Goal: Task Accomplishment & Management: Complete application form

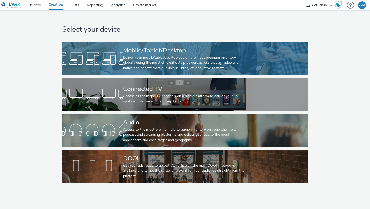
click at [116, 61] on div at bounding box center [92, 58] width 61 height 16
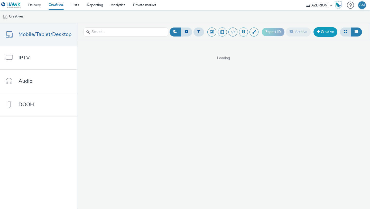
click at [322, 29] on link "Creative" at bounding box center [326, 31] width 24 height 9
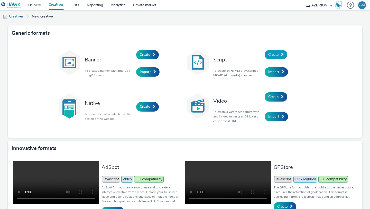
click at [277, 56] on span "Create" at bounding box center [273, 54] width 10 height 5
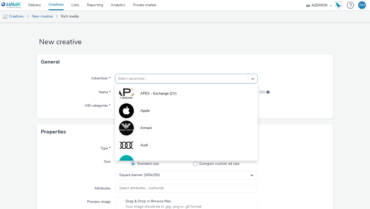
click at [165, 77] on div at bounding box center [182, 79] width 128 height 6
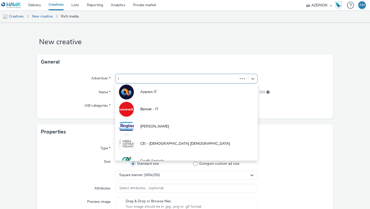
type input "iq"
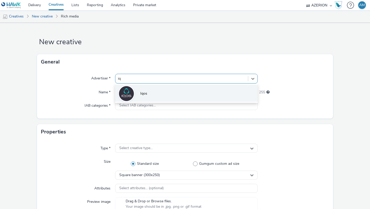
click at [155, 92] on li "Iqos" at bounding box center [186, 93] width 143 height 17
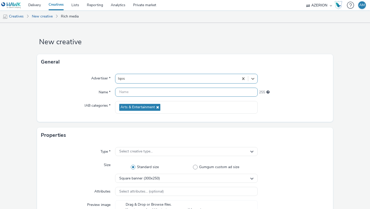
click at [152, 92] on input "text" at bounding box center [186, 92] width 143 height 9
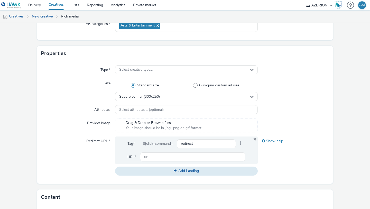
scroll to position [82, 0]
type input "Desktop Boat"
click at [144, 71] on span "Select creative type..." at bounding box center [135, 69] width 33 height 4
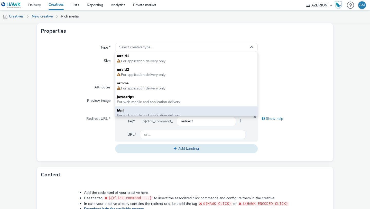
scroll to position [4, 0]
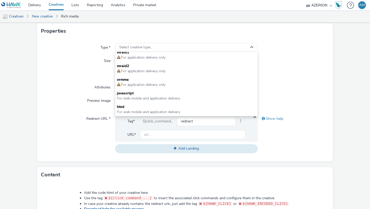
click at [104, 93] on div "Type * Select creative type... mraid1 For application delivery only mraid2 For …" at bounding box center [185, 100] width 296 height 123
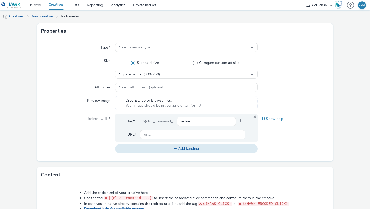
click at [63, 8] on link "Creatives" at bounding box center [56, 5] width 23 height 10
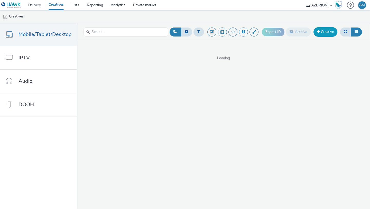
click at [320, 31] on link "Creative" at bounding box center [326, 31] width 24 height 9
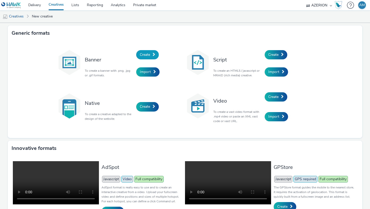
click at [146, 54] on span "Create" at bounding box center [145, 54] width 10 height 5
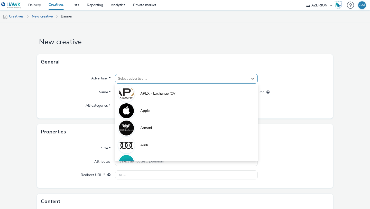
click at [142, 78] on div at bounding box center [182, 79] width 128 height 6
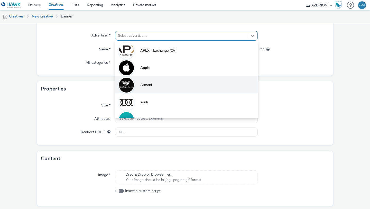
scroll to position [44, 0]
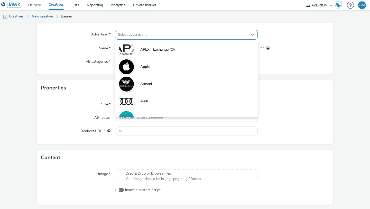
click at [96, 132] on label "Redirect URL *" at bounding box center [96, 129] width 34 height 7
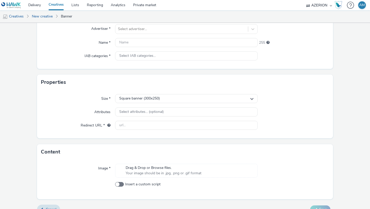
scroll to position [46, 0]
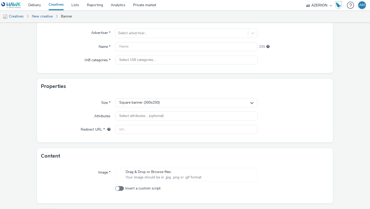
click at [139, 108] on div "Size * Square banner (300x250) Attributes Select attributes... (optional) Redir…" at bounding box center [185, 118] width 296 height 48
click at [139, 106] on div "Square banner (300x250)" at bounding box center [186, 102] width 143 height 9
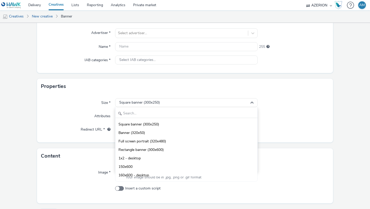
click at [107, 115] on label "Attributes" at bounding box center [102, 115] width 20 height 7
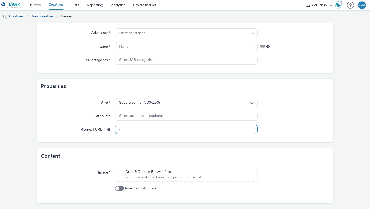
click at [121, 126] on input "text" at bounding box center [186, 129] width 143 height 9
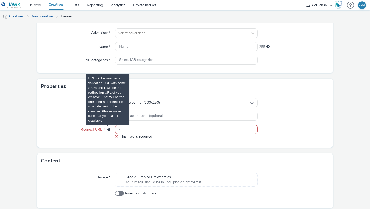
click at [110, 130] on span "URL will be used as a validation URL with some SSPs and it will be the redirect…" at bounding box center [108, 130] width 3 height 4
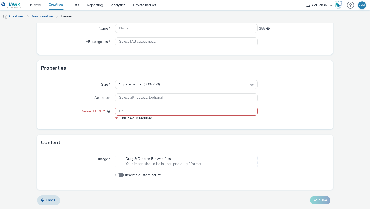
click at [55, 7] on link "Creatives" at bounding box center [56, 5] width 23 height 10
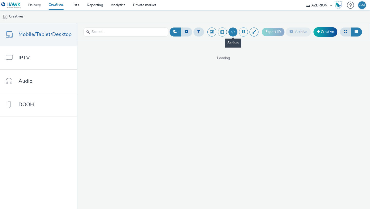
click at [233, 32] on button at bounding box center [233, 32] width 9 height 9
click at [327, 33] on link "Creative" at bounding box center [326, 31] width 24 height 9
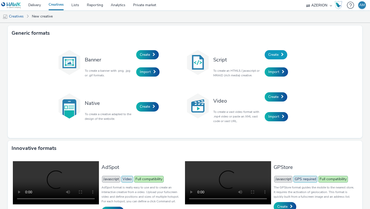
click at [279, 52] on link "Create" at bounding box center [276, 54] width 23 height 9
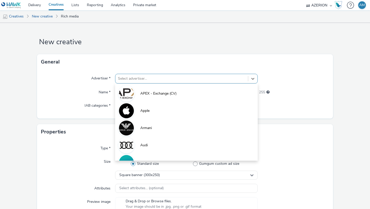
click at [195, 77] on div at bounding box center [182, 79] width 128 height 6
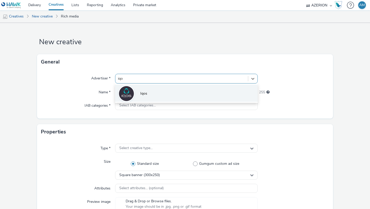
type input "iqos"
click at [167, 91] on li "Iqos" at bounding box center [186, 93] width 143 height 17
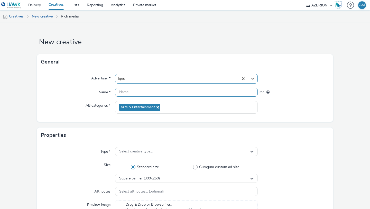
click at [159, 94] on input "text" at bounding box center [186, 92] width 143 height 9
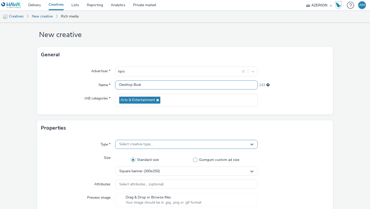
type input "Desktop Boat"
click at [142, 142] on span "Select creative type..." at bounding box center [135, 144] width 33 height 4
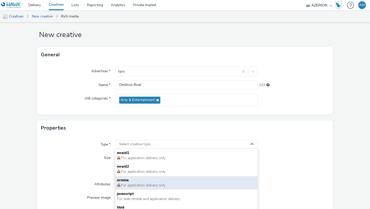
scroll to position [4, 0]
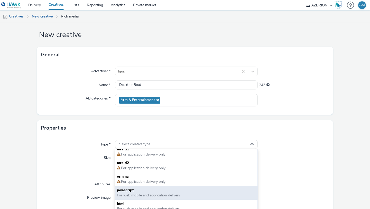
click at [133, 190] on span "javascript" at bounding box center [186, 190] width 139 height 5
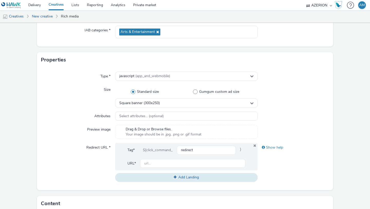
scroll to position [87, 0]
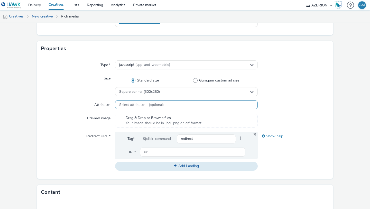
click at [134, 103] on span "Select attributes... (optional)" at bounding box center [141, 105] width 44 height 4
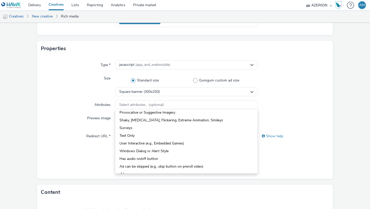
scroll to position [64, 0]
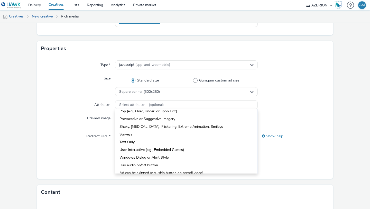
click at [95, 146] on div "Redirect URL *" at bounding box center [78, 151] width 74 height 39
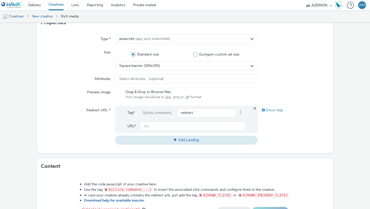
scroll to position [113, 0]
click at [201, 112] on input "redirect" at bounding box center [206, 112] width 59 height 9
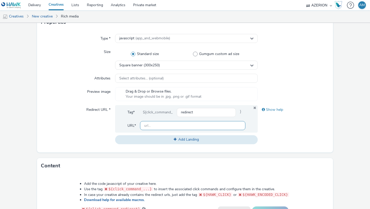
click at [188, 125] on input "text" at bounding box center [192, 125] width 105 height 9
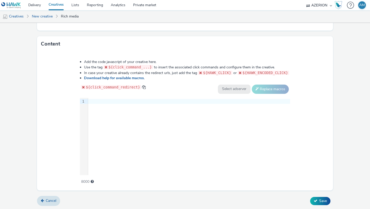
scroll to position [240, 0]
click at [179, 133] on div "9 1 ›" at bounding box center [185, 135] width 210 height 77
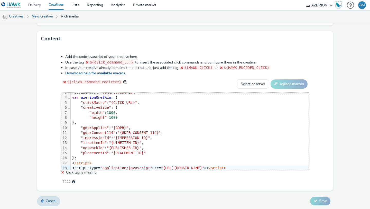
scroll to position [14, 0]
click at [250, 87] on select "Select adserver Sizmek DCM Adform Sting" at bounding box center [253, 83] width 33 height 9
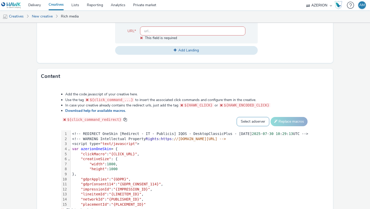
scroll to position [233, 0]
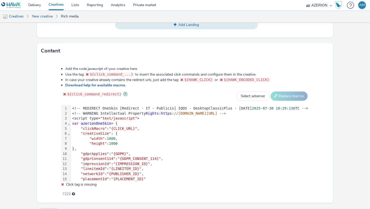
click at [123, 92] on span at bounding box center [125, 94] width 4 height 4
click at [112, 85] on link "Download help for available macros." at bounding box center [96, 85] width 63 height 5
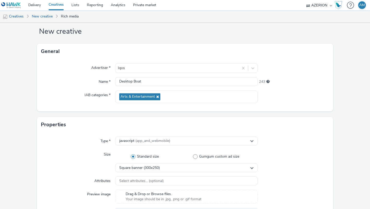
scroll to position [0, 0]
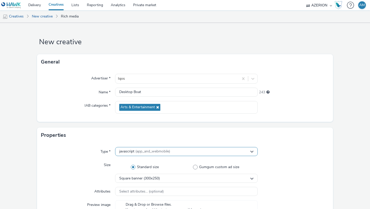
click at [182, 149] on div "javascript (app_and_webmobile)" at bounding box center [186, 151] width 143 height 9
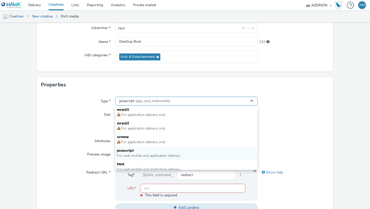
scroll to position [51, 0]
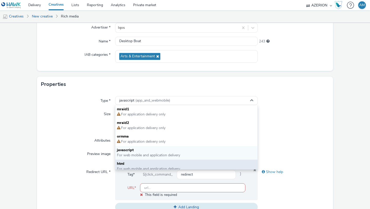
click at [177, 164] on span "html" at bounding box center [186, 163] width 139 height 5
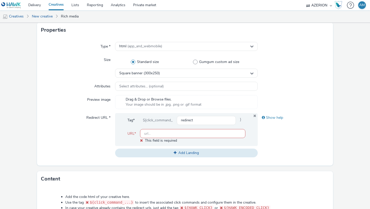
scroll to position [126, 0]
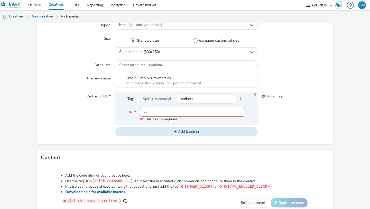
click at [178, 113] on input "text" at bounding box center [192, 112] width 105 height 9
paste input "[URL][DOMAIN_NAME]"
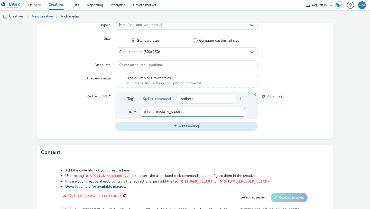
scroll to position [0, 246]
type input "[URL][DOMAIN_NAME]"
click at [177, 139] on form "New creative General Advertiser * Iqos Name * Desktop Boat 243 IAB categories *…" at bounding box center [185, 109] width 370 height 427
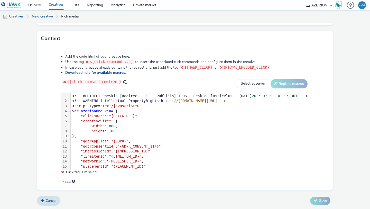
scroll to position [15, 0]
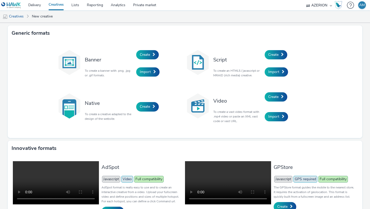
click at [264, 54] on div "Script To create an HTML5 / javascript or MRAID (rich media) creative." at bounding box center [238, 63] width 54 height 35
click at [271, 55] on span "Create" at bounding box center [273, 54] width 10 height 5
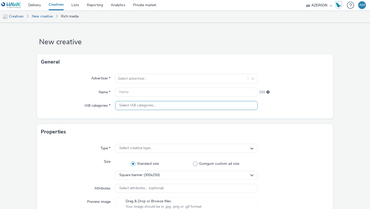
click at [140, 103] on div "Select IAB categories..." at bounding box center [186, 105] width 143 height 9
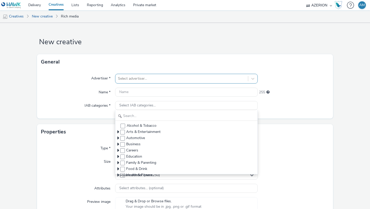
click at [141, 80] on div at bounding box center [182, 79] width 128 height 6
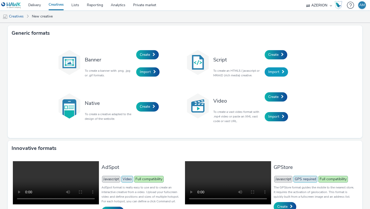
click at [269, 76] on link "Import" at bounding box center [276, 71] width 23 height 9
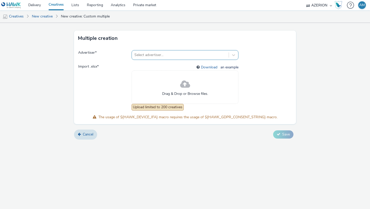
click at [160, 53] on div at bounding box center [180, 55] width 92 height 6
type input "iqo"
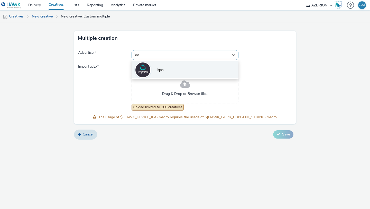
click at [157, 71] on span "Iqos" at bounding box center [160, 69] width 7 height 5
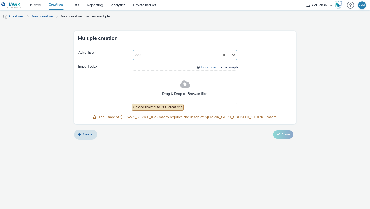
click at [205, 67] on link "Download" at bounding box center [210, 67] width 19 height 5
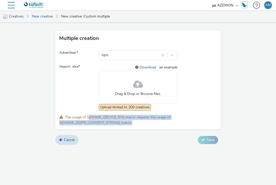
drag, startPoint x: 137, startPoint y: 122, endPoint x: 88, endPoint y: 119, distance: 49.4
click at [88, 119] on span "The usage of ${HAWK_DEVICE_IFA} macro requires the usage of ${HAWK_GDPR_CONSENT…" at bounding box center [137, 120] width 157 height 11
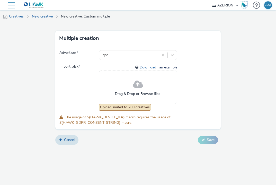
click at [82, 120] on span "The usage of ${HAWK_DEVICE_IFA} macro requires the usage of ${HAWK_GDPR_CONSENT…" at bounding box center [137, 120] width 157 height 11
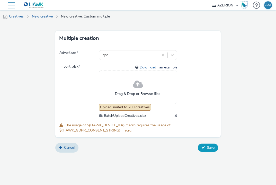
click at [210, 149] on span "Save" at bounding box center [211, 147] width 8 height 5
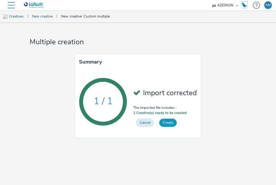
click at [169, 122] on button "Create" at bounding box center [167, 123] width 17 height 8
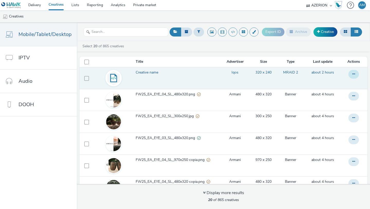
click at [352, 76] on button at bounding box center [354, 74] width 11 height 9
click at [269, 76] on td "320 x 240" at bounding box center [264, 78] width 28 height 22
click at [153, 73] on span "Creative name" at bounding box center [148, 72] width 25 height 5
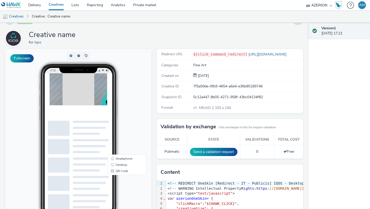
scroll to position [7, 0]
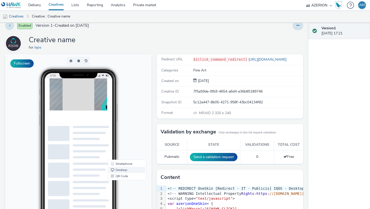
click at [126, 169] on link "Desktop" at bounding box center [127, 170] width 37 height 6
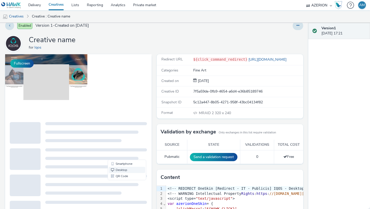
scroll to position [0, 0]
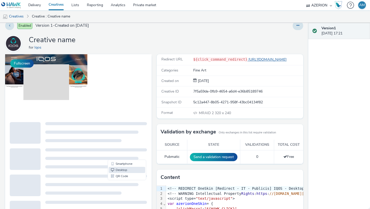
click at [257, 60] on link "[URL][DOMAIN_NAME]" at bounding box center [268, 59] width 41 height 5
click at [299, 26] on icon at bounding box center [298, 26] width 3 height 4
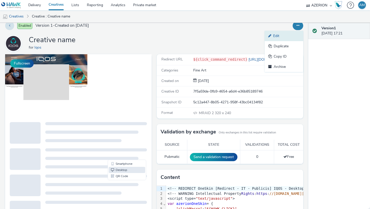
click at [288, 39] on link "Edit" at bounding box center [284, 36] width 39 height 10
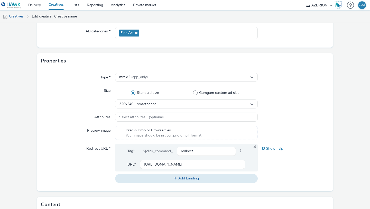
scroll to position [77, 0]
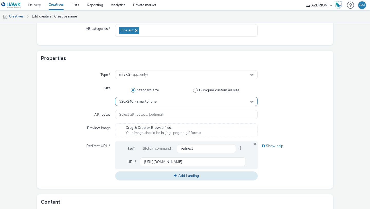
click at [158, 102] on div "320x240 - smartphone" at bounding box center [186, 101] width 143 height 9
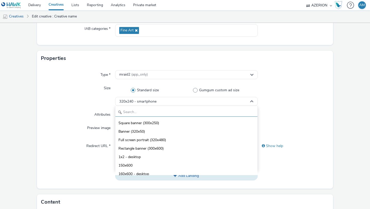
click at [155, 116] on input "text" at bounding box center [186, 112] width 142 height 9
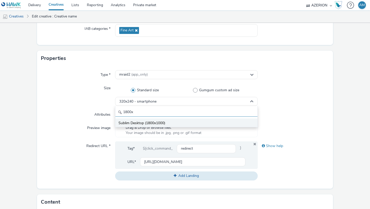
type input "1800x"
click at [126, 125] on span "Sublim Desktop (1800x1000)" at bounding box center [142, 123] width 47 height 5
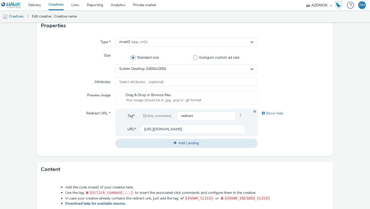
scroll to position [121, 0]
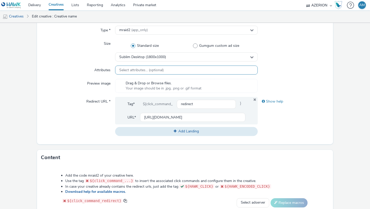
click at [147, 69] on span "Select attributes... (optional)" at bounding box center [141, 70] width 44 height 4
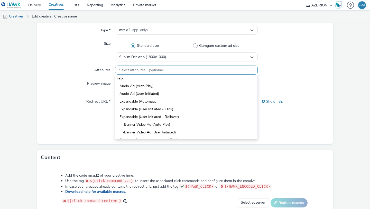
click at [147, 69] on span "Select attributes... (optional)" at bounding box center [141, 70] width 44 height 4
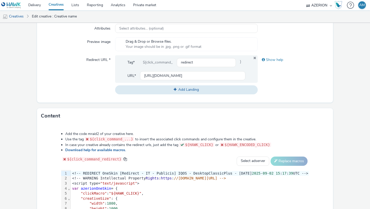
scroll to position [163, 0]
click at [169, 74] on input "[URL][DOMAIN_NAME]" at bounding box center [192, 75] width 105 height 9
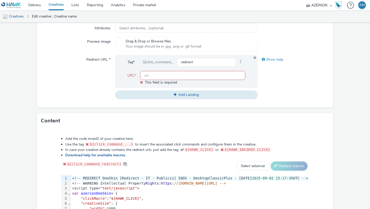
paste input "[URL][DOMAIN_NAME]"
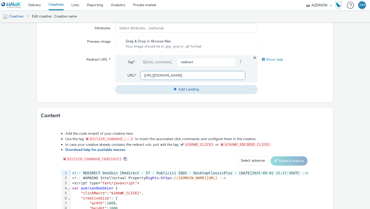
scroll to position [0, 246]
type input "[URL][DOMAIN_NAME]"
click at [284, 85] on div "Show help" at bounding box center [293, 74] width 71 height 39
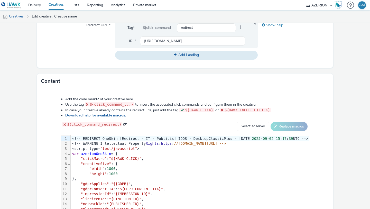
scroll to position [235, 0]
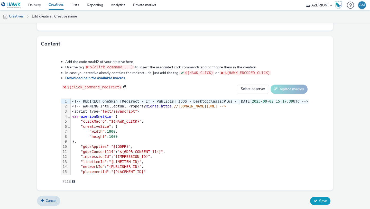
click at [319, 201] on span "Save" at bounding box center [323, 200] width 8 height 5
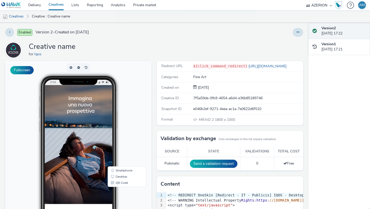
scroll to position [31, 0]
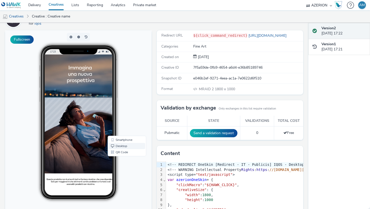
click at [123, 145] on link "Desktop" at bounding box center [127, 146] width 37 height 6
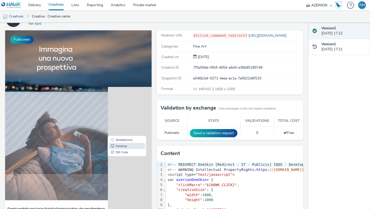
scroll to position [0, 0]
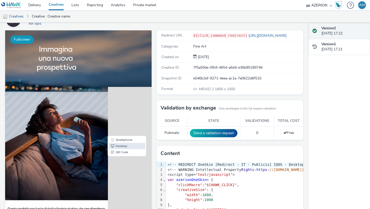
click at [27, 37] on button "Fullscreen" at bounding box center [21, 39] width 23 height 8
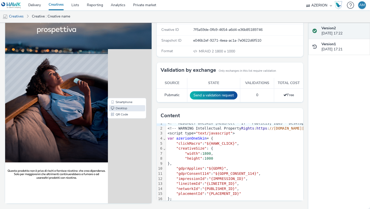
scroll to position [15, 0]
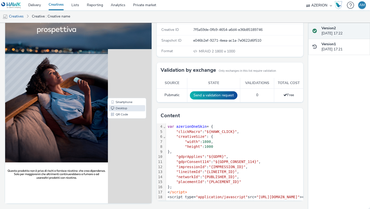
click at [55, 6] on link "Creatives" at bounding box center [56, 5] width 23 height 10
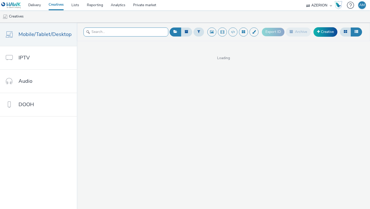
click at [114, 30] on input "text" at bounding box center [126, 32] width 85 height 9
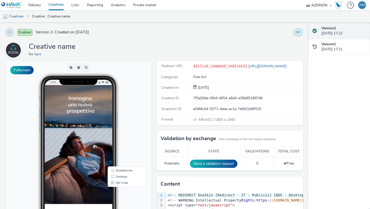
click at [302, 31] on button at bounding box center [298, 32] width 11 height 9
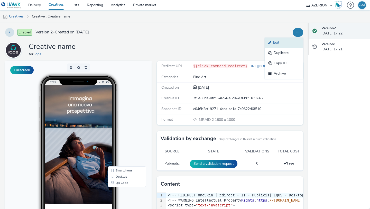
click at [297, 44] on link "Edit" at bounding box center [284, 43] width 39 height 10
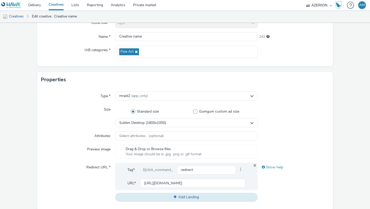
scroll to position [56, 0]
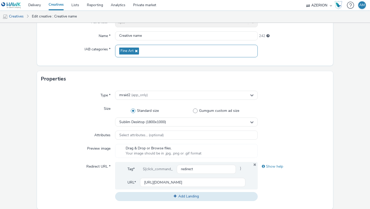
click at [137, 51] on icon at bounding box center [136, 51] width 4 height 4
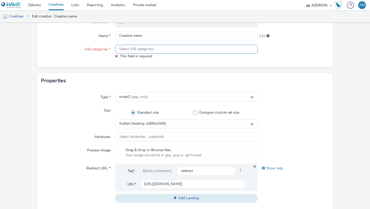
click at [137, 53] on div "Select IAB categories..." at bounding box center [186, 49] width 143 height 9
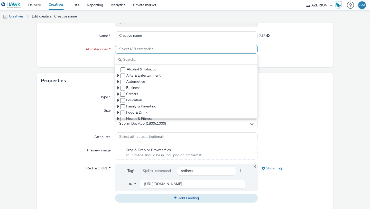
click at [135, 49] on span "Select IAB categories..." at bounding box center [137, 49] width 37 height 4
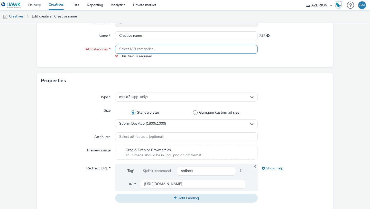
click at [135, 49] on span "Select IAB categories..." at bounding box center [137, 49] width 37 height 4
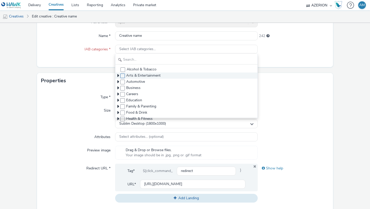
click at [123, 75] on span at bounding box center [122, 76] width 5 height 5
checkbox input "true"
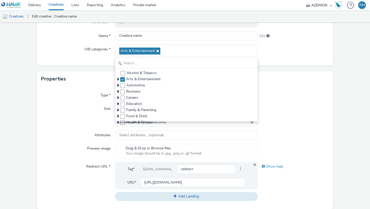
click at [84, 62] on div "Advertiser * Iqos Name * Creative name 242 IAB categories * Arts & Entertainmen…" at bounding box center [185, 39] width 296 height 52
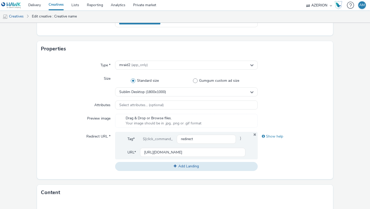
scroll to position [89, 0]
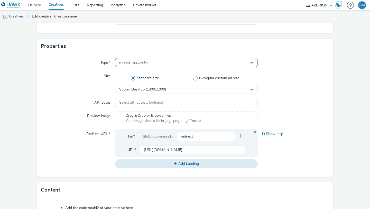
click at [137, 63] on span "(app_only)" at bounding box center [139, 62] width 16 height 5
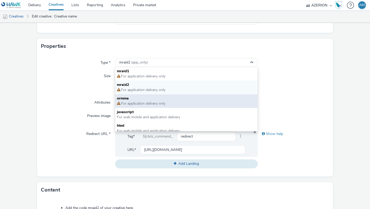
scroll to position [4, 0]
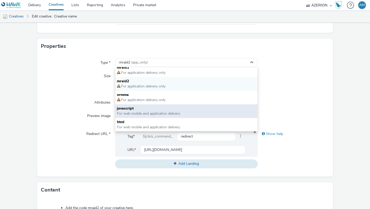
click at [124, 112] on span "For web mobile and application delivery" at bounding box center [148, 113] width 63 height 5
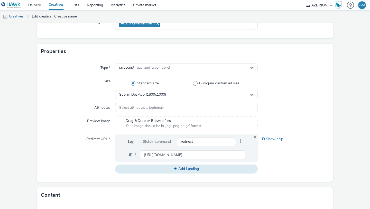
scroll to position [82, 0]
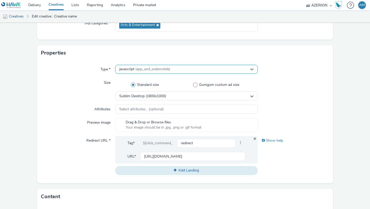
click at [168, 71] on div "javascript (app_and_webmobile)" at bounding box center [186, 69] width 143 height 9
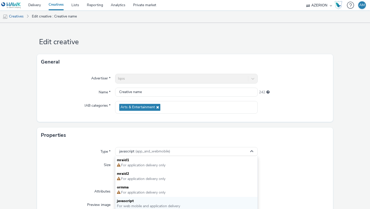
scroll to position [0, 0]
click at [133, 139] on div "Properties" at bounding box center [185, 134] width 296 height 15
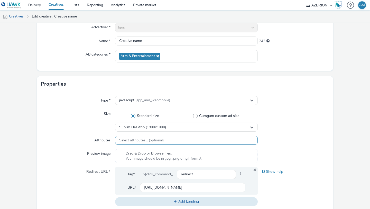
scroll to position [52, 0]
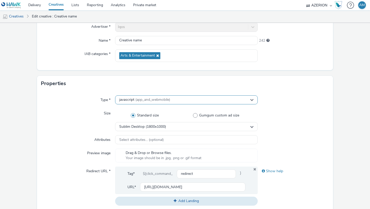
click at [163, 103] on div "javascript (app_and_webmobile)" at bounding box center [186, 99] width 143 height 9
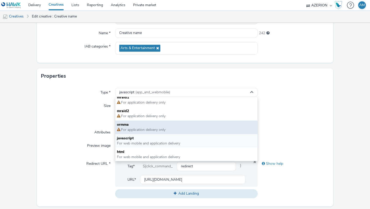
scroll to position [62, 0]
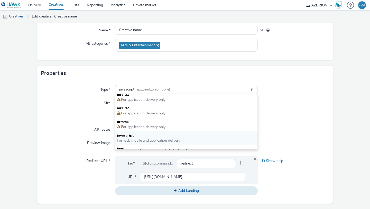
click at [78, 167] on div "Redirect URL *" at bounding box center [78, 175] width 74 height 39
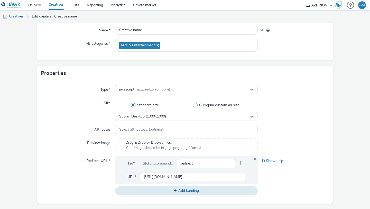
scroll to position [235, 0]
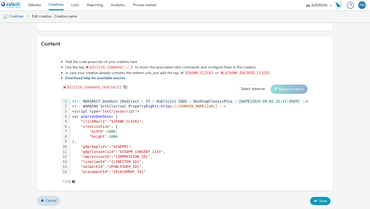
click at [316, 201] on icon at bounding box center [316, 201] width 4 height 4
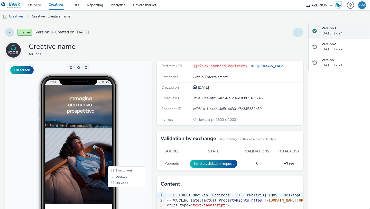
click at [297, 36] on button at bounding box center [298, 32] width 11 height 9
click at [207, 121] on span "Javascript" at bounding box center [207, 119] width 17 height 5
click at [300, 35] on button at bounding box center [298, 32] width 11 height 9
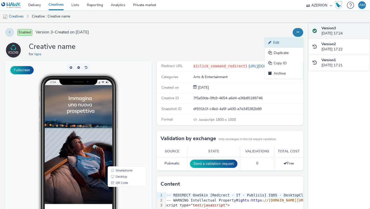
click at [286, 47] on link "Edit" at bounding box center [284, 43] width 39 height 10
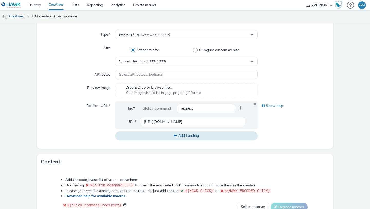
scroll to position [109, 0]
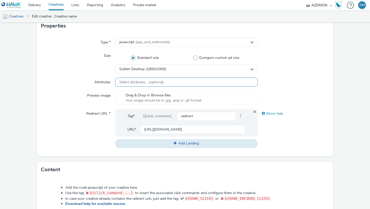
click at [154, 78] on div "Select attributes... (optional)" at bounding box center [186, 82] width 143 height 9
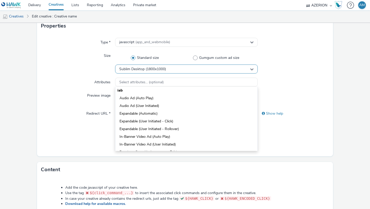
click at [169, 69] on div "Sublim Desktop (1800x1000)" at bounding box center [186, 69] width 143 height 9
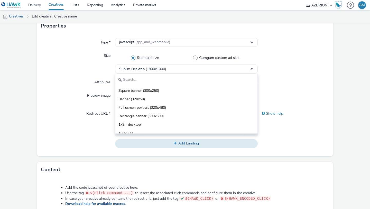
click at [100, 96] on label "Preview image" at bounding box center [99, 94] width 28 height 7
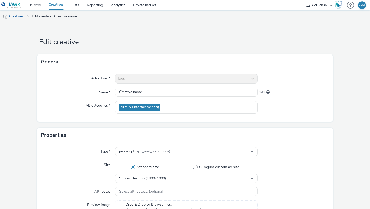
scroll to position [9, 0]
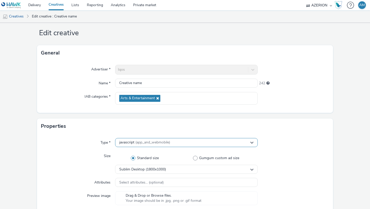
click at [148, 141] on span "(app_and_webmobile)" at bounding box center [152, 142] width 35 height 5
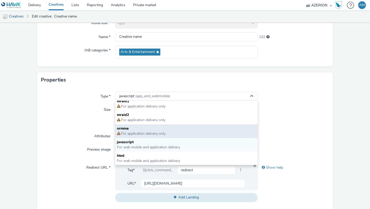
scroll to position [0, 0]
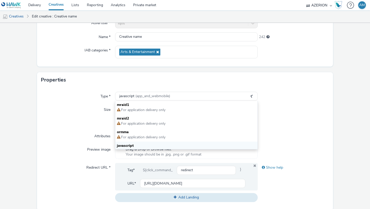
click at [286, 114] on div at bounding box center [293, 116] width 71 height 22
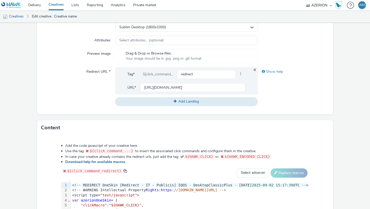
scroll to position [235, 0]
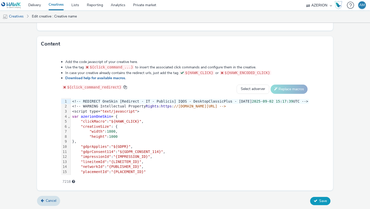
click at [319, 202] on button "Save" at bounding box center [320, 201] width 20 height 8
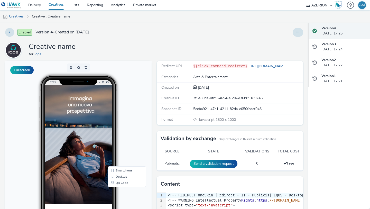
click at [16, 19] on link "Creatives" at bounding box center [13, 16] width 26 height 12
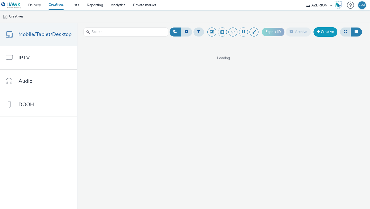
click at [324, 29] on link "Creative" at bounding box center [326, 31] width 24 height 9
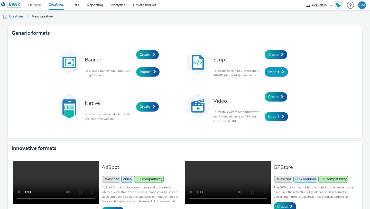
click at [275, 73] on span "Import" at bounding box center [273, 71] width 11 height 5
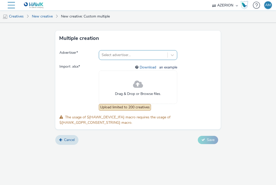
click at [143, 56] on div at bounding box center [134, 55] width 64 height 6
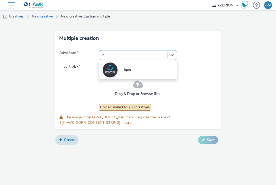
type input "iqo"
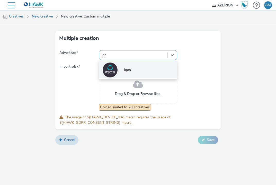
click at [131, 67] on li "Iqos" at bounding box center [138, 69] width 79 height 17
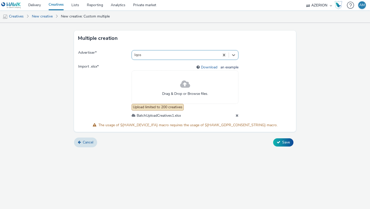
click at [149, 52] on div at bounding box center [175, 55] width 83 height 6
click at [112, 79] on span "Import .xlsx *" at bounding box center [104, 91] width 53 height 55
click at [286, 142] on span "Save" at bounding box center [286, 142] width 8 height 5
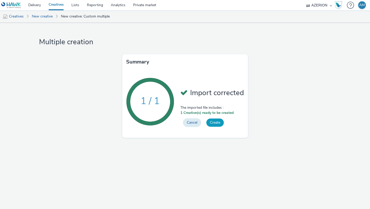
click at [208, 125] on button "Create" at bounding box center [214, 123] width 17 height 8
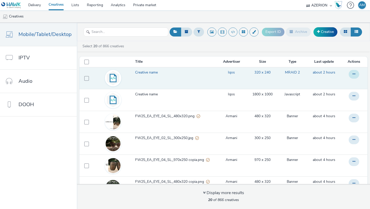
click at [355, 73] on icon at bounding box center [354, 74] width 3 height 4
click at [342, 84] on link "Edit" at bounding box center [340, 84] width 39 height 10
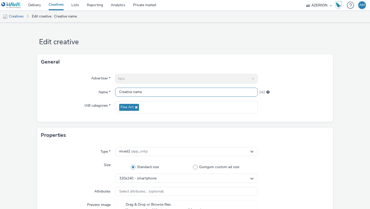
drag, startPoint x: 145, startPoint y: 91, endPoint x: 110, endPoint y: 95, distance: 35.2
click at [110, 95] on div "Name * Creative name 242" at bounding box center [185, 92] width 288 height 9
click at [121, 93] on input "Creative name" at bounding box center [186, 92] width 143 height 9
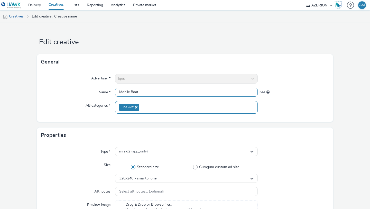
type input "Mobile Boat"
click at [137, 109] on icon at bounding box center [136, 107] width 4 height 4
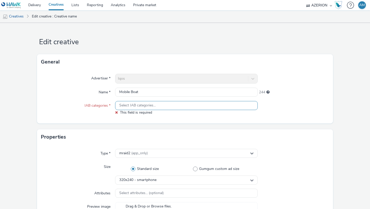
click at [136, 106] on span "Select IAB categories..." at bounding box center [137, 105] width 37 height 4
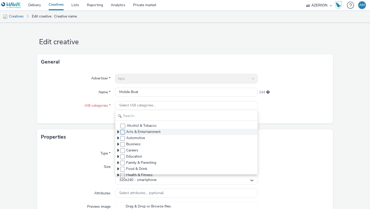
click at [121, 131] on span at bounding box center [122, 132] width 5 height 5
checkbox input "true"
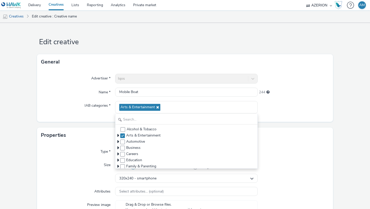
click at [86, 116] on div "Advertiser * Iqos Name * Mobile Boat 244 IAB categories * Arts & Entertainment …" at bounding box center [185, 96] width 296 height 52
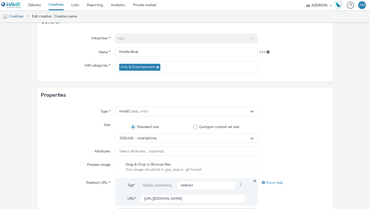
scroll to position [52, 0]
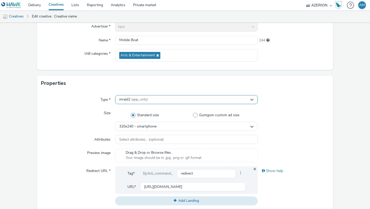
click at [122, 101] on span "mraid2 (app_only)" at bounding box center [133, 99] width 29 height 4
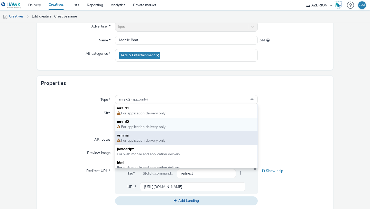
scroll to position [4, 0]
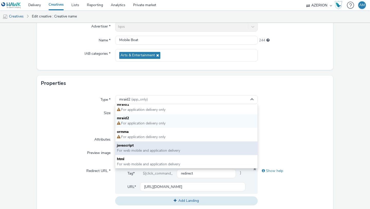
click at [120, 146] on span "javascript" at bounding box center [186, 145] width 139 height 5
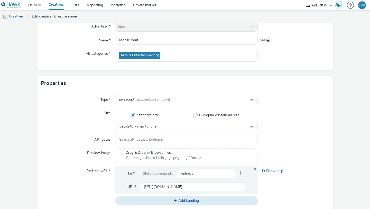
click at [81, 146] on div "Type * javascript (app_and_webmobile) Size Standard size Gumgum custom ad size …" at bounding box center [185, 152] width 296 height 123
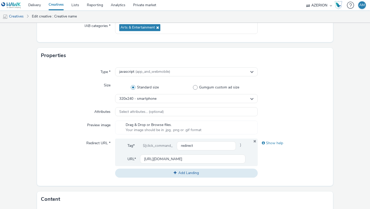
scroll to position [102, 0]
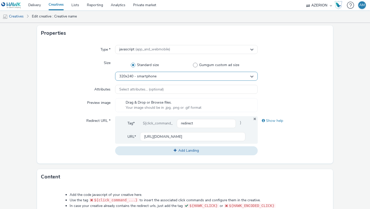
click at [176, 77] on div "320x240 - smartphone" at bounding box center [186, 76] width 143 height 9
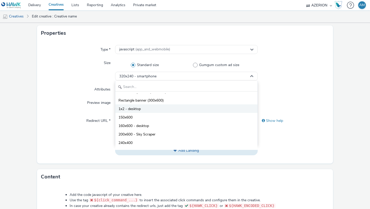
scroll to position [0, 0]
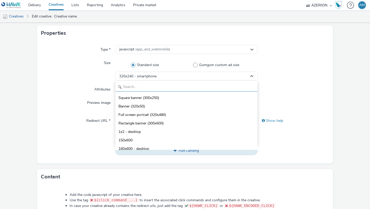
click at [150, 83] on div "Square banner (300x250) Banner (320x50) Full screen portrait (320x480) Rectangl…" at bounding box center [186, 113] width 143 height 64
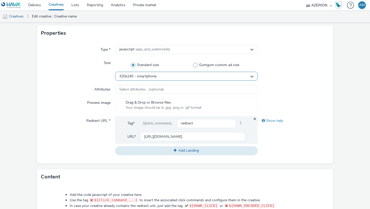
click at [150, 78] on span "320x240 - smartphone" at bounding box center [137, 76] width 37 height 4
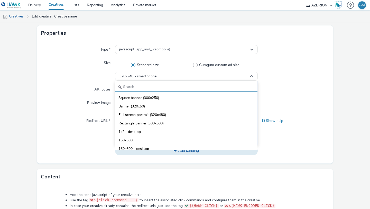
click at [146, 86] on input "text" at bounding box center [186, 87] width 142 height 9
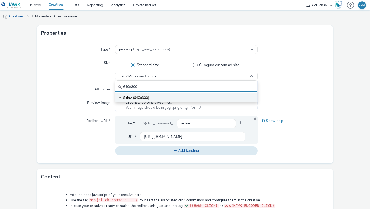
type input "640x300"
click at [143, 97] on span "M-Skinz (640x300)" at bounding box center [134, 97] width 31 height 5
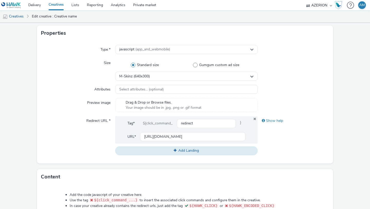
scroll to position [127, 0]
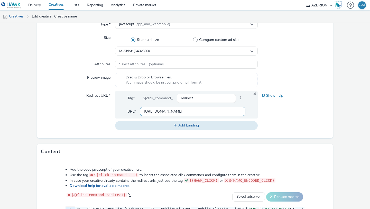
click at [180, 111] on input "[URL][DOMAIN_NAME]" at bounding box center [192, 111] width 105 height 9
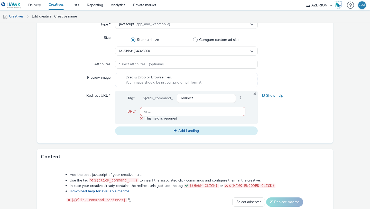
paste input "[URL][DOMAIN_NAME]"
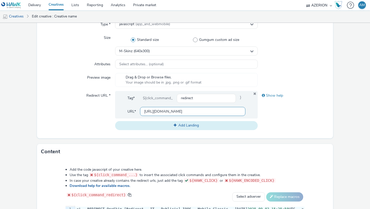
scroll to position [0, 246]
type input "[URL][DOMAIN_NAME]"
click at [325, 121] on div "Show help" at bounding box center [293, 110] width 71 height 39
click at [212, 98] on input "redirect" at bounding box center [206, 98] width 59 height 9
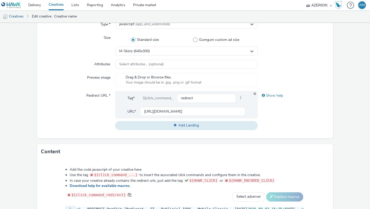
click at [265, 114] on div "Show help" at bounding box center [293, 110] width 71 height 39
click at [271, 99] on div "Show help" at bounding box center [293, 95] width 71 height 9
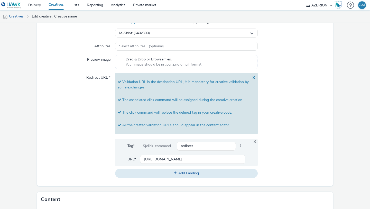
scroll to position [146, 0]
click at [211, 145] on input "redirect" at bounding box center [206, 145] width 59 height 9
click at [163, 147] on div "${click_command_" at bounding box center [158, 145] width 38 height 9
click at [304, 123] on div at bounding box center [293, 125] width 71 height 105
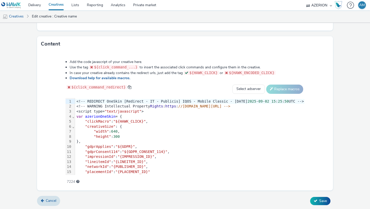
scroll to position [15, 0]
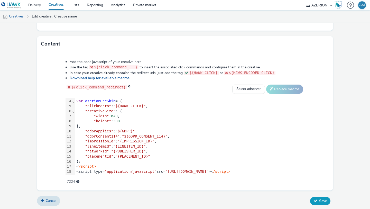
click at [324, 201] on span "Save" at bounding box center [323, 200] width 8 height 5
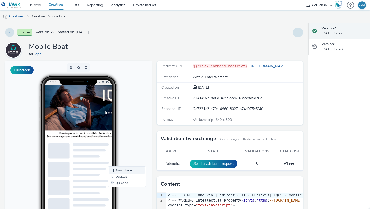
click at [121, 172] on link "Smartphone" at bounding box center [127, 170] width 37 height 6
click at [121, 171] on link "Smartphone" at bounding box center [127, 170] width 37 height 6
click at [118, 172] on link "Smartphone" at bounding box center [127, 170] width 37 height 6
click at [28, 67] on button "Fullscreen" at bounding box center [21, 70] width 23 height 8
click at [47, 16] on link "Creative : Mobile Boat" at bounding box center [49, 16] width 40 height 12
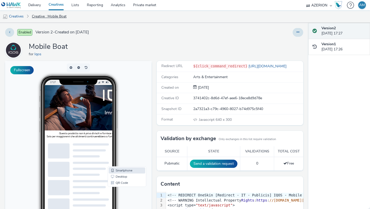
click at [47, 16] on link "Creative : Mobile Boat" at bounding box center [49, 16] width 40 height 12
click at [13, 17] on link "Creatives" at bounding box center [13, 16] width 26 height 12
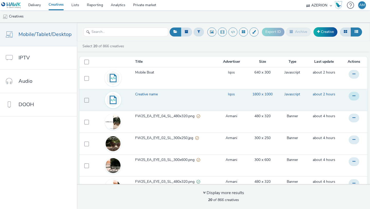
click at [356, 93] on button at bounding box center [354, 96] width 11 height 9
click at [331, 106] on link "Edit" at bounding box center [340, 106] width 39 height 10
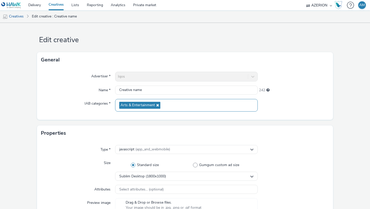
scroll to position [3, 0]
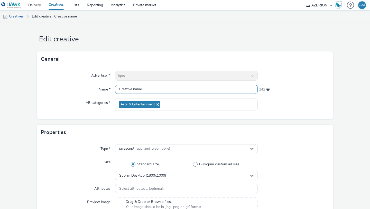
click at [145, 87] on input "Creative name" at bounding box center [186, 89] width 143 height 9
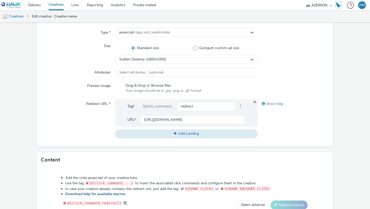
scroll to position [235, 0]
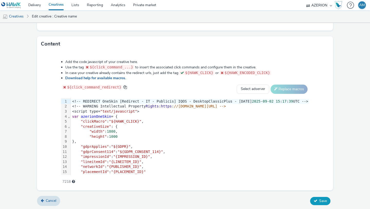
type input "Desktop Boat"
click at [319, 197] on button "Save" at bounding box center [320, 201] width 20 height 8
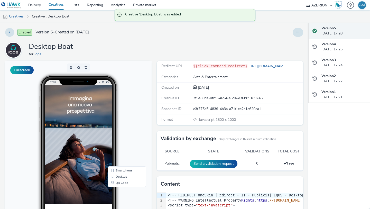
click at [54, 5] on link "Creatives" at bounding box center [56, 5] width 23 height 10
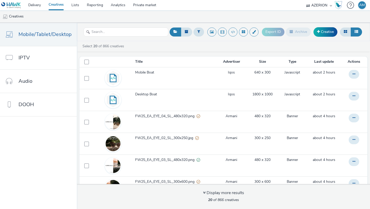
click at [19, 5] on img at bounding box center [11, 5] width 20 height 6
